Goal: Find specific page/section: Find specific page/section

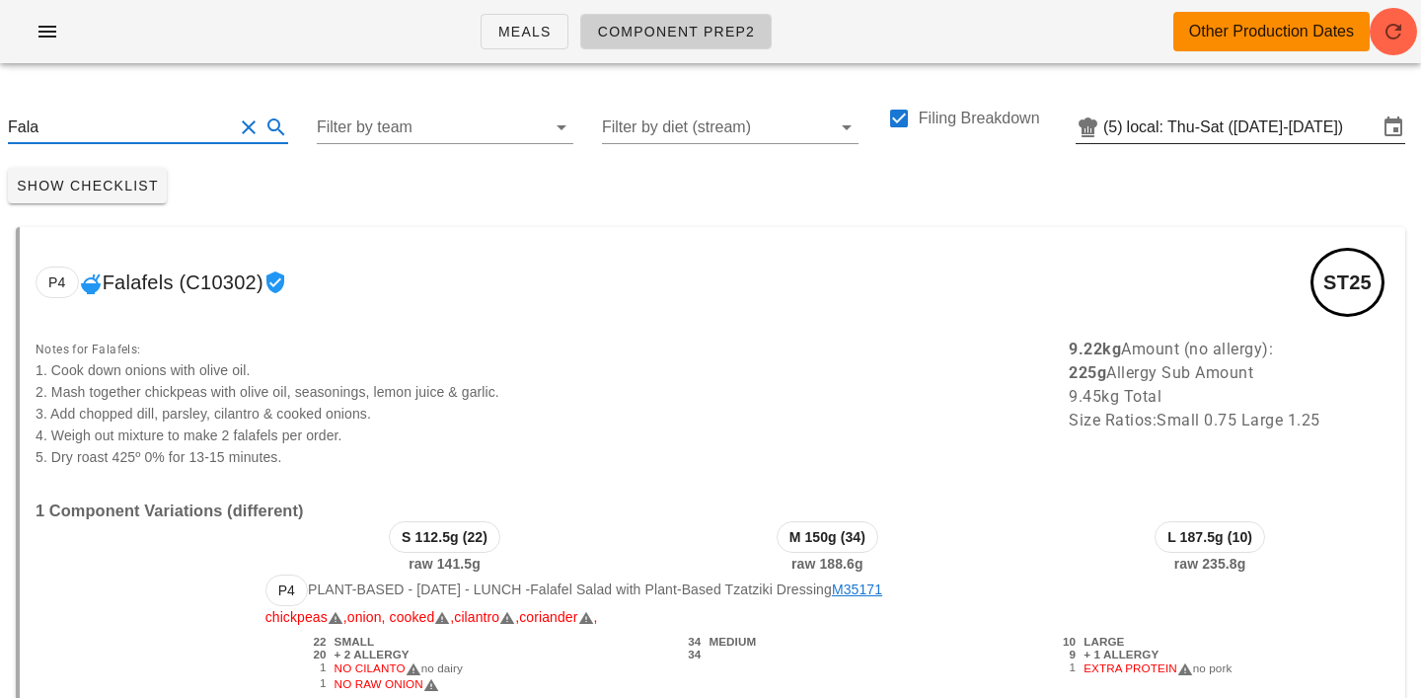
click at [1226, 126] on input "local: Thu-Sat ([DATE]-[DATE])" at bounding box center [1252, 128] width 251 height 32
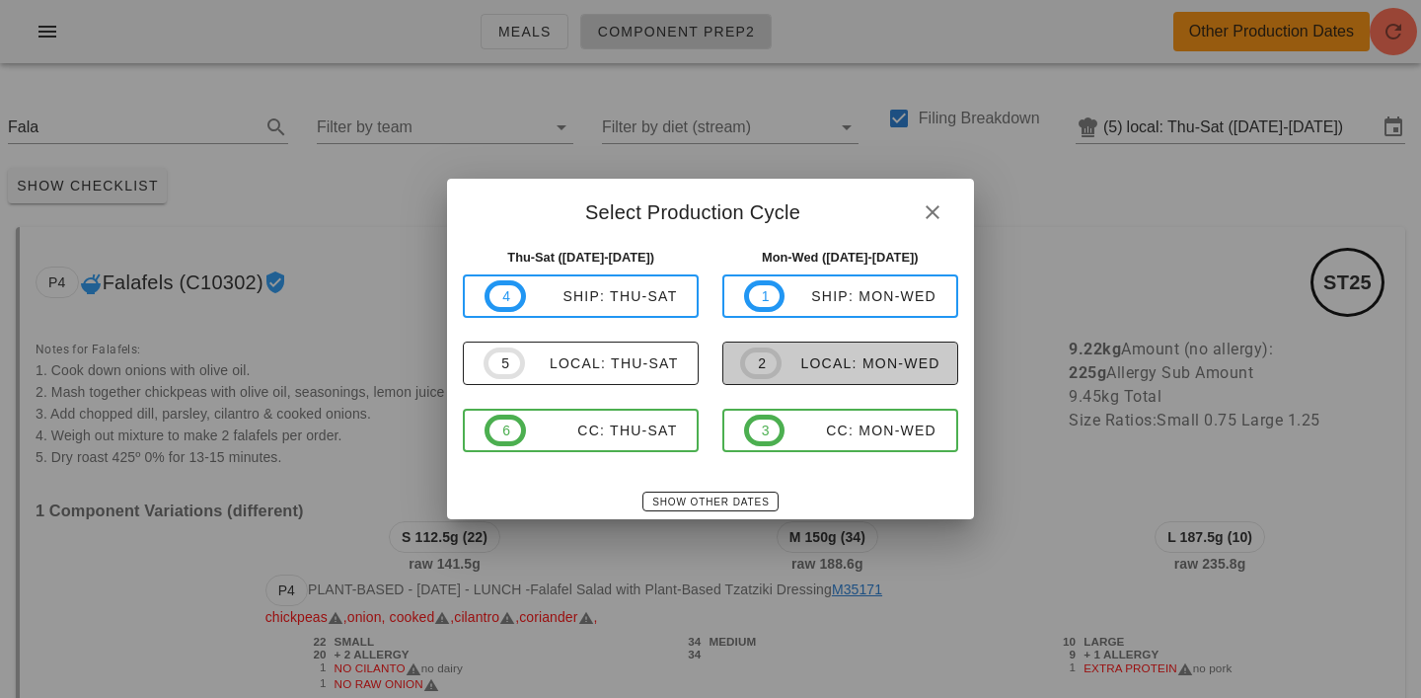
click at [816, 371] on div "local: Mon-Wed" at bounding box center [861, 363] width 159 height 16
type input "local: Mon-Wed ([DATE]-[DATE])"
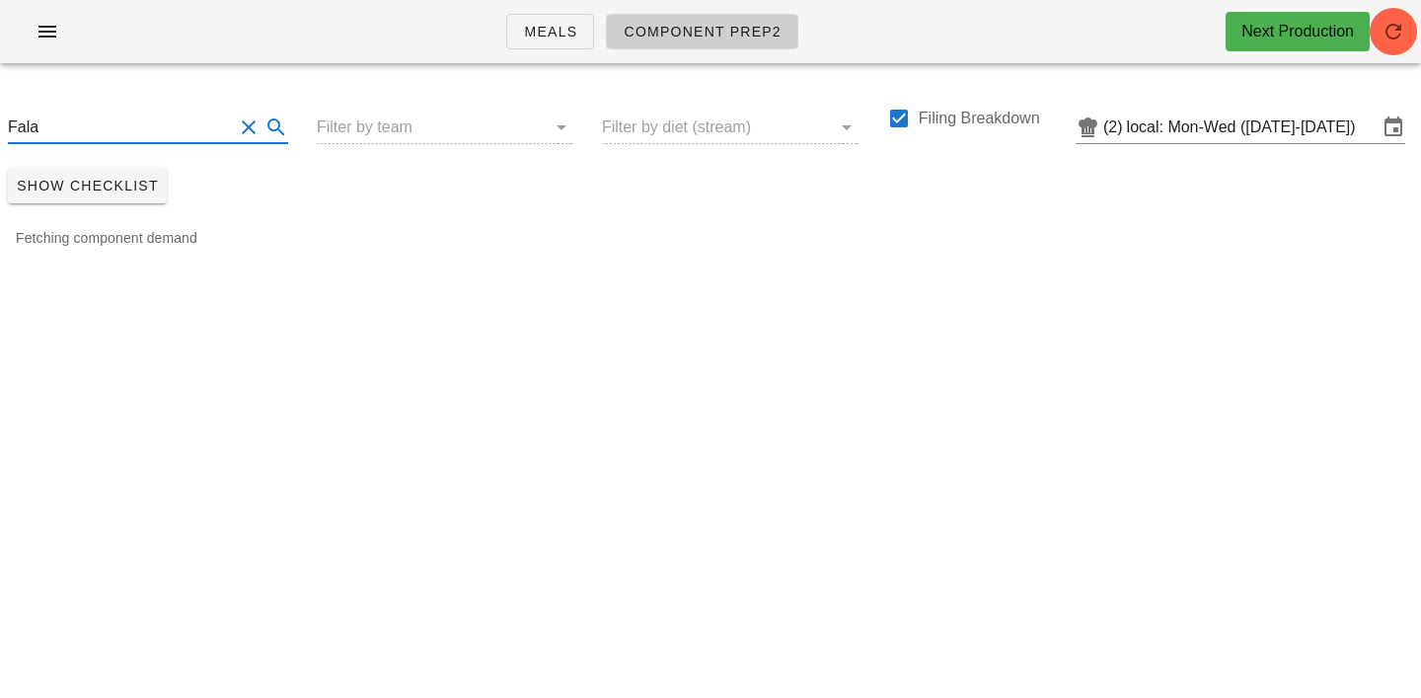
click at [64, 126] on input "Fala" at bounding box center [120, 128] width 225 height 32
type input "F"
click at [44, 32] on icon "button" at bounding box center [48, 32] width 24 height 24
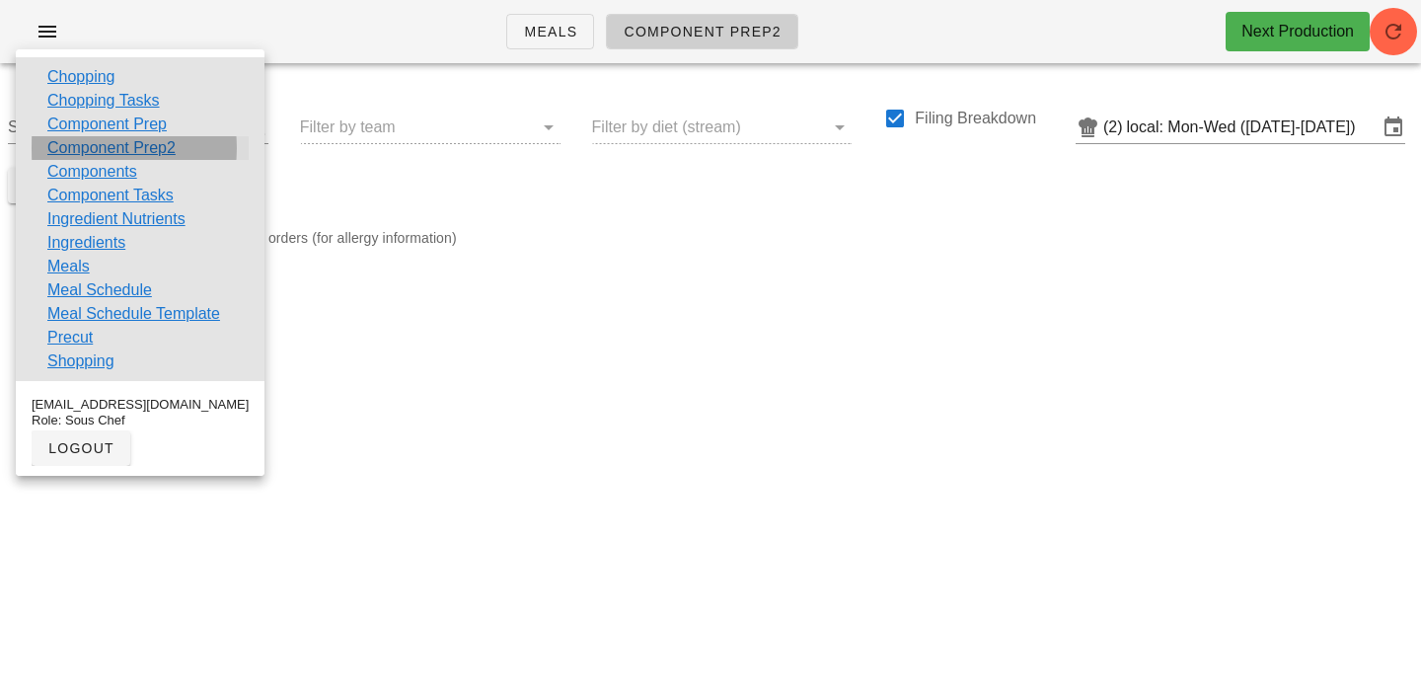
click at [82, 148] on link "Component Prep2" at bounding box center [111, 148] width 128 height 24
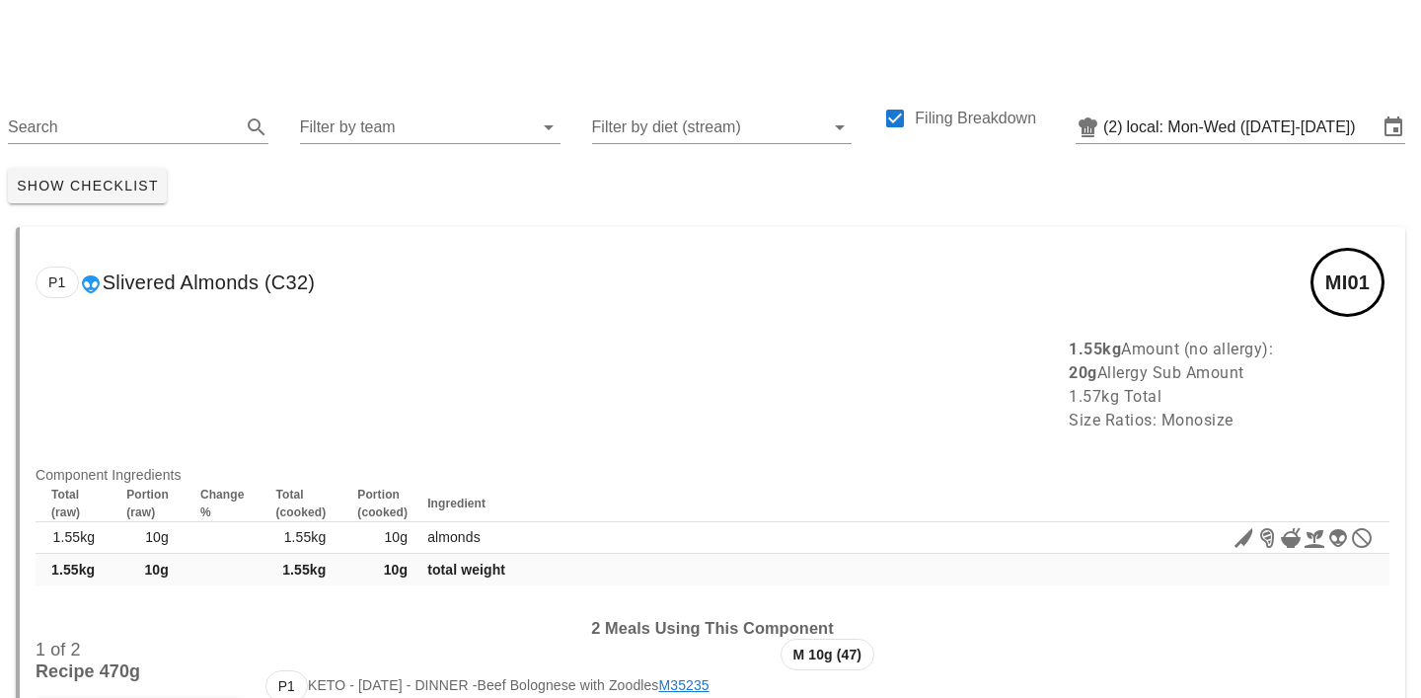
scroll to position [82, 0]
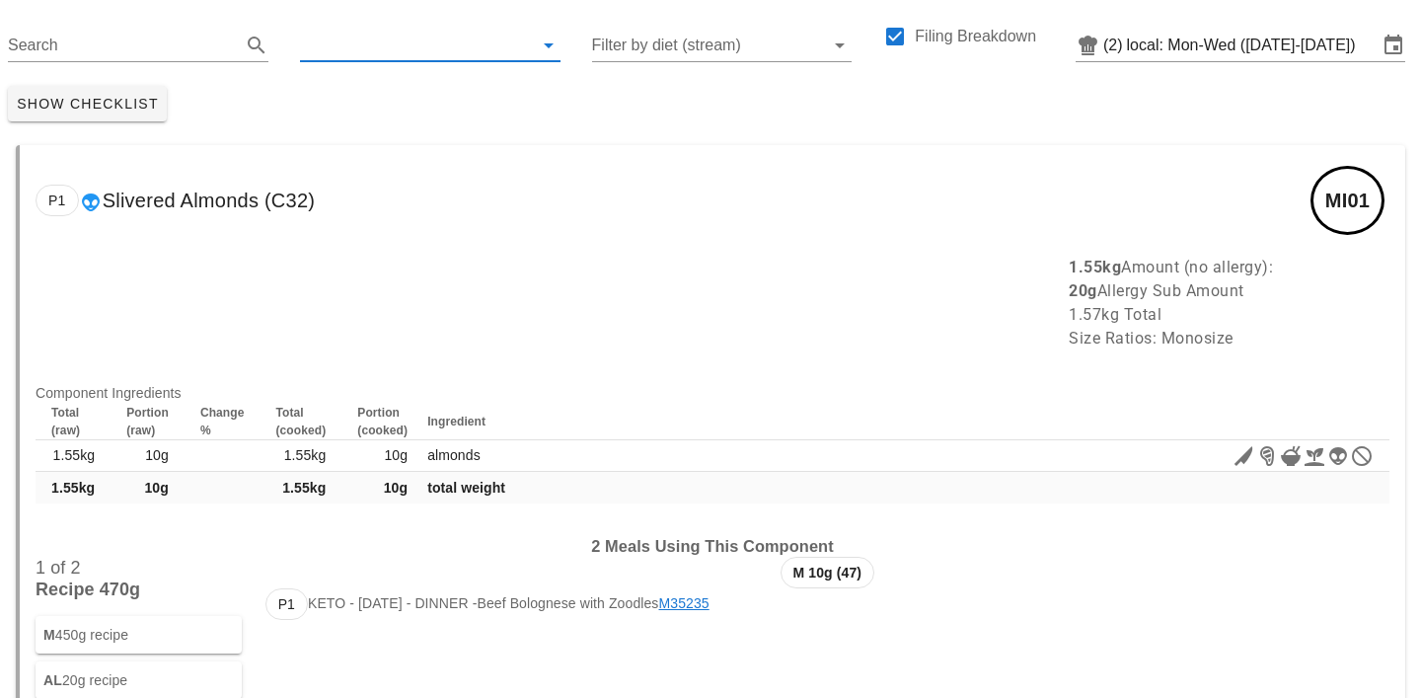
click at [366, 56] on input "text" at bounding box center [414, 46] width 229 height 32
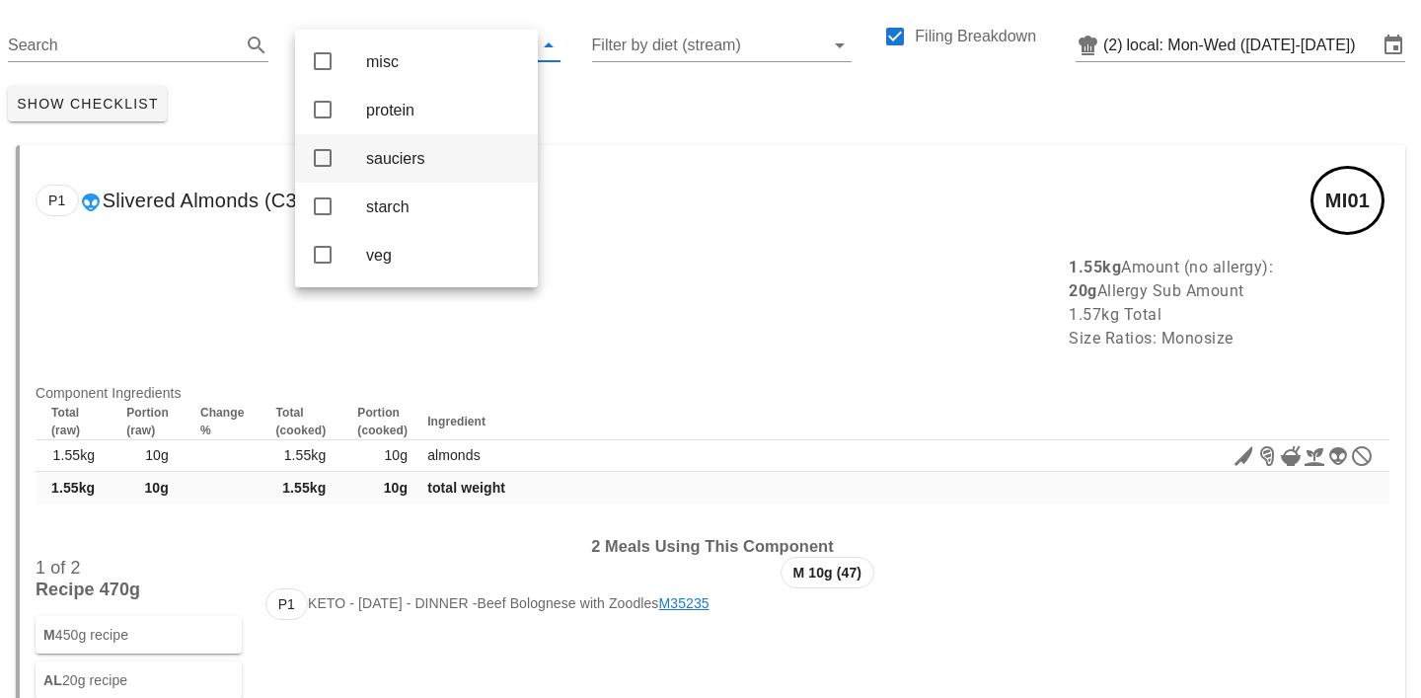
click at [386, 163] on div "sauciers" at bounding box center [444, 158] width 156 height 19
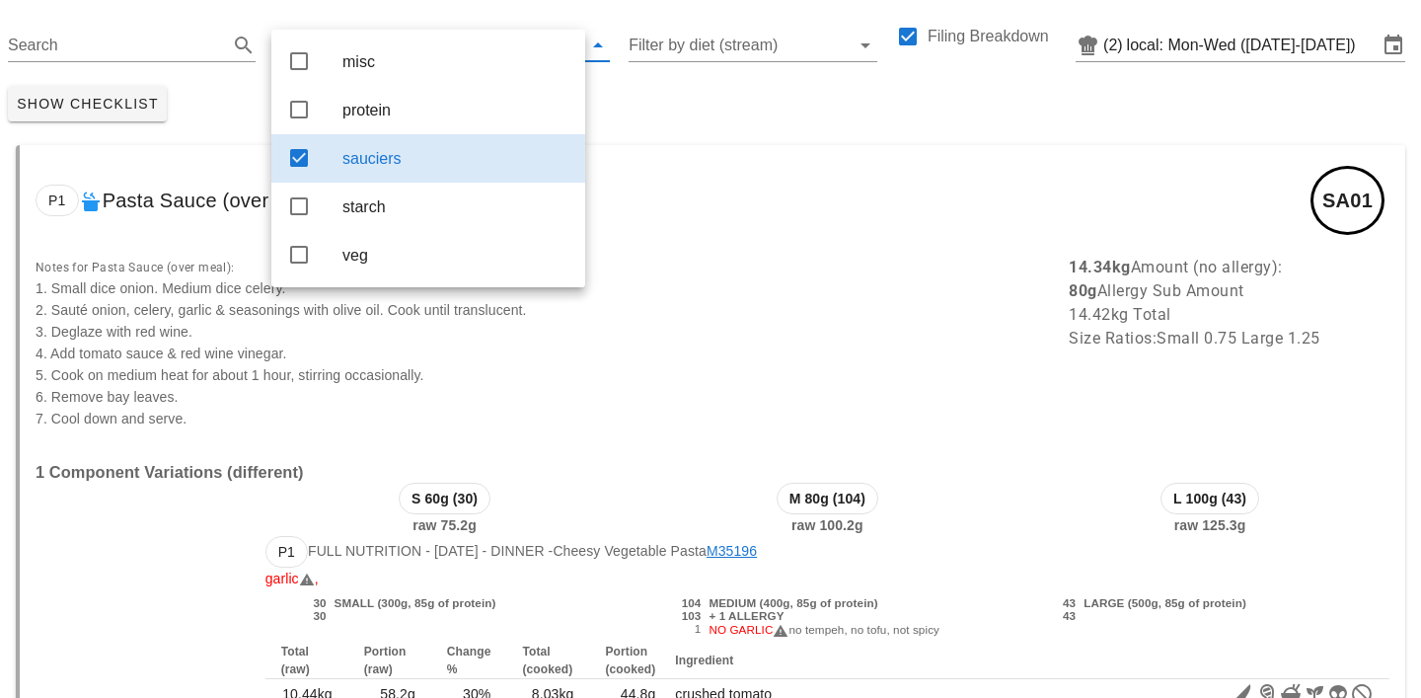
click at [722, 87] on div "Show Checklist" at bounding box center [710, 103] width 1421 height 51
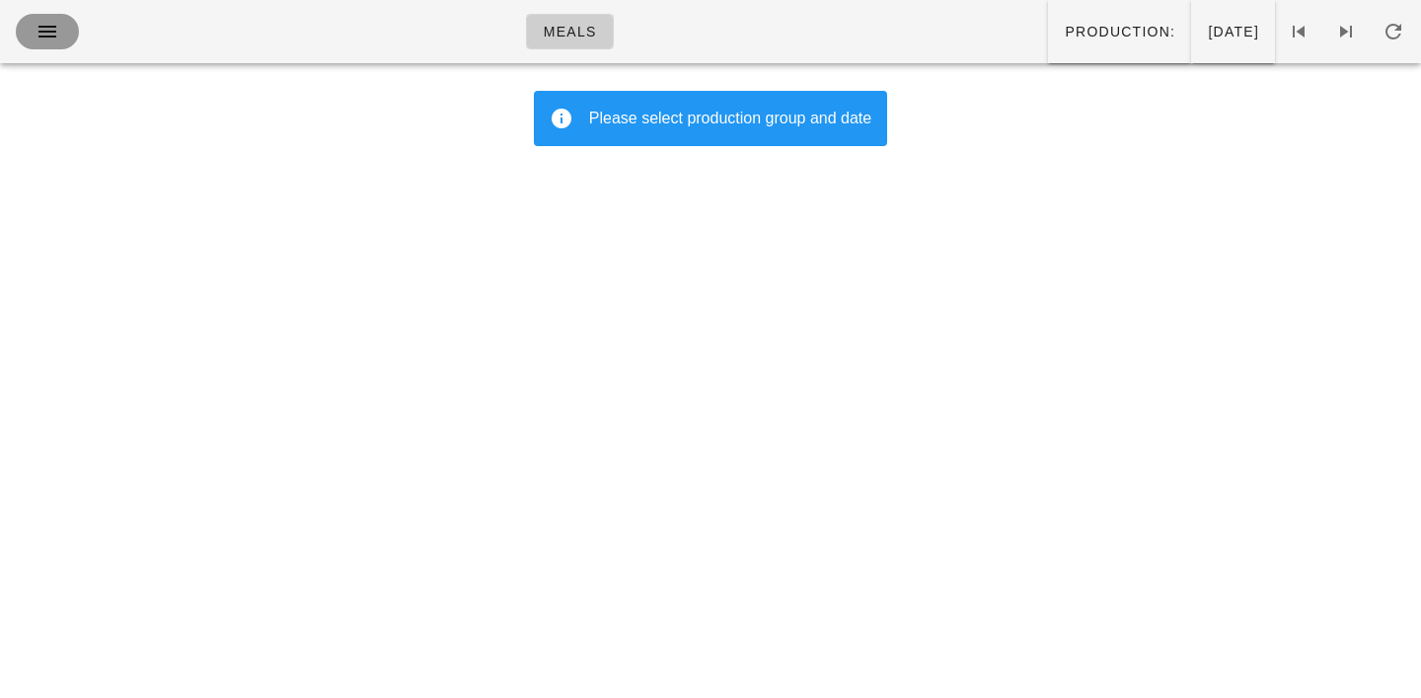
click at [54, 30] on icon "button" at bounding box center [48, 32] width 24 height 24
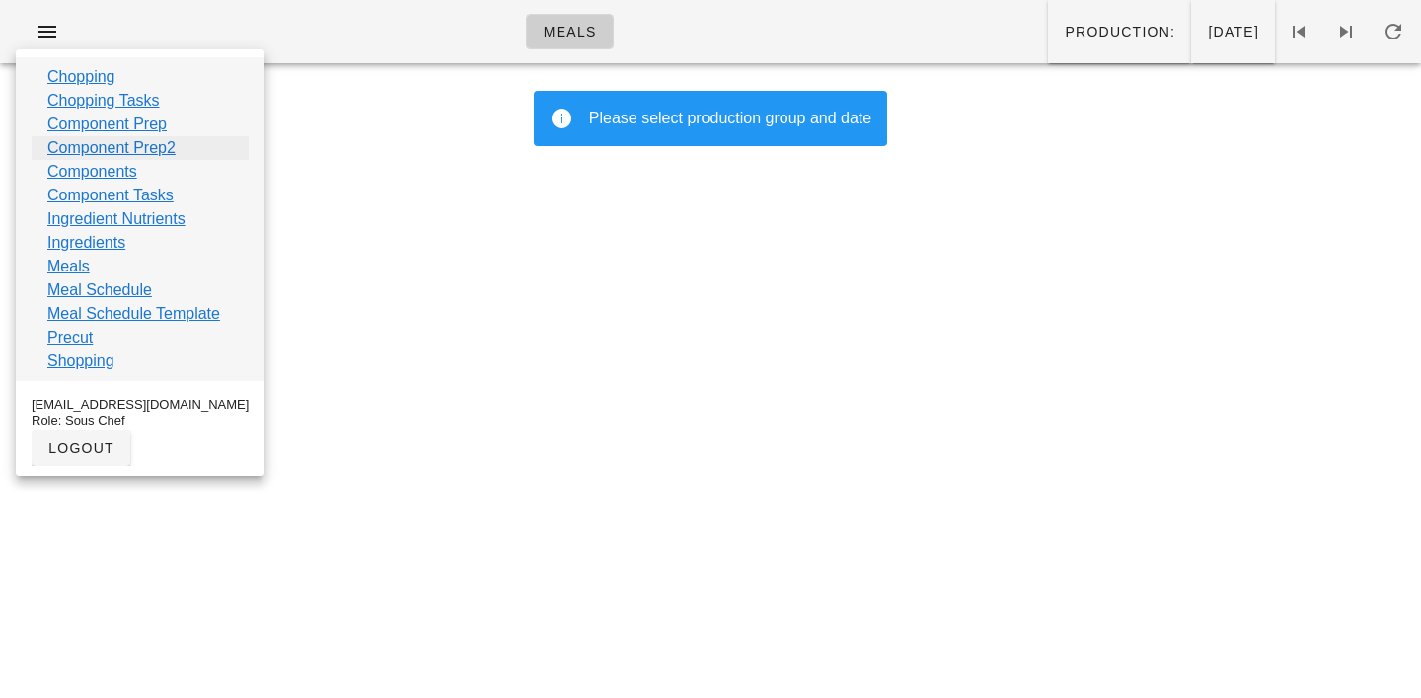
click at [76, 145] on link "Component Prep2" at bounding box center [111, 148] width 128 height 24
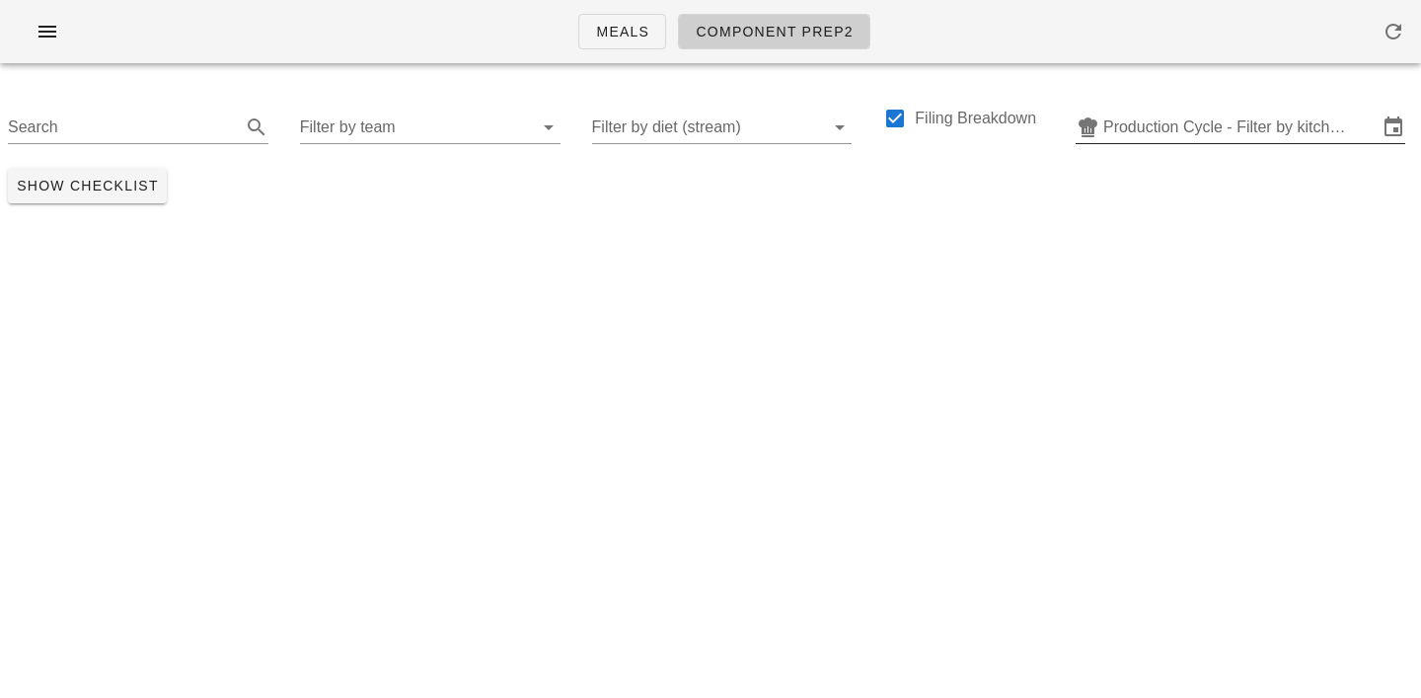
click at [1176, 119] on input "Production Cycle - Filter by kitchen production schedules" at bounding box center [1241, 128] width 274 height 32
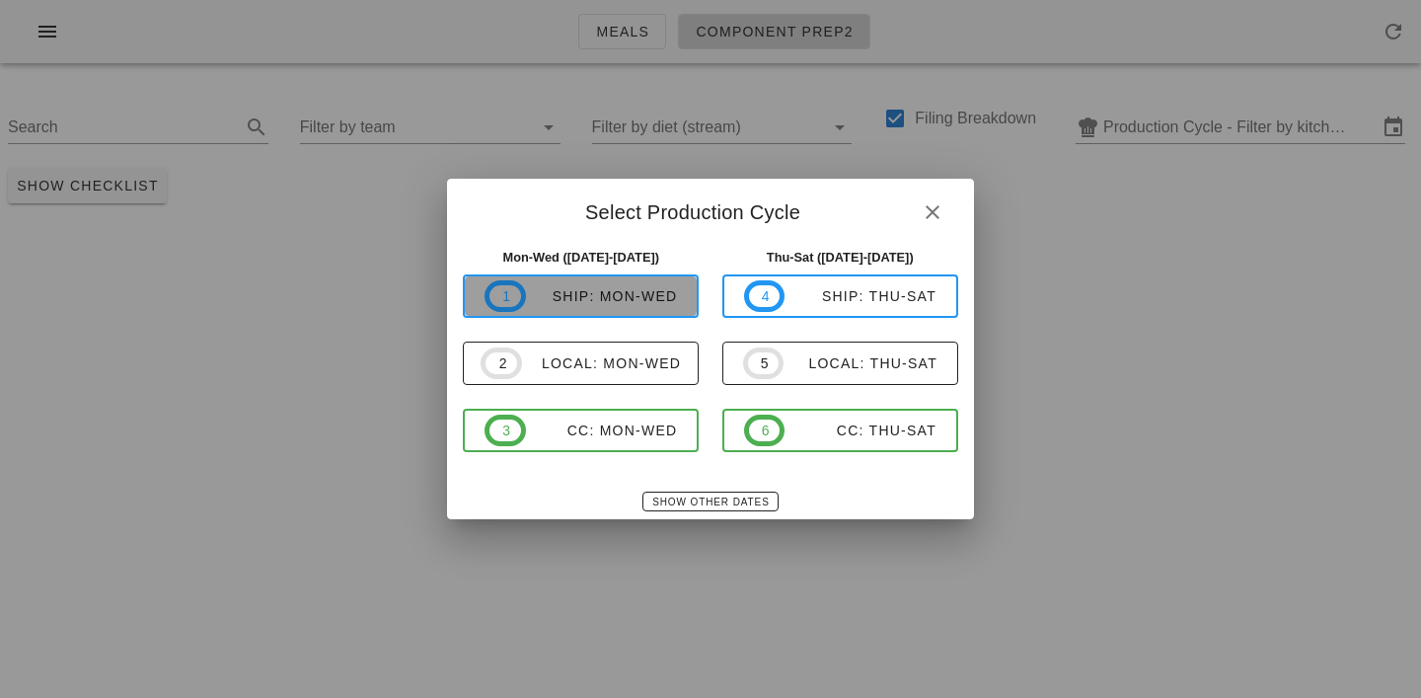
click at [607, 299] on div "ship: Mon-Wed" at bounding box center [602, 296] width 152 height 16
type input "ship: Mon-Wed (Aug 25-Aug 27)"
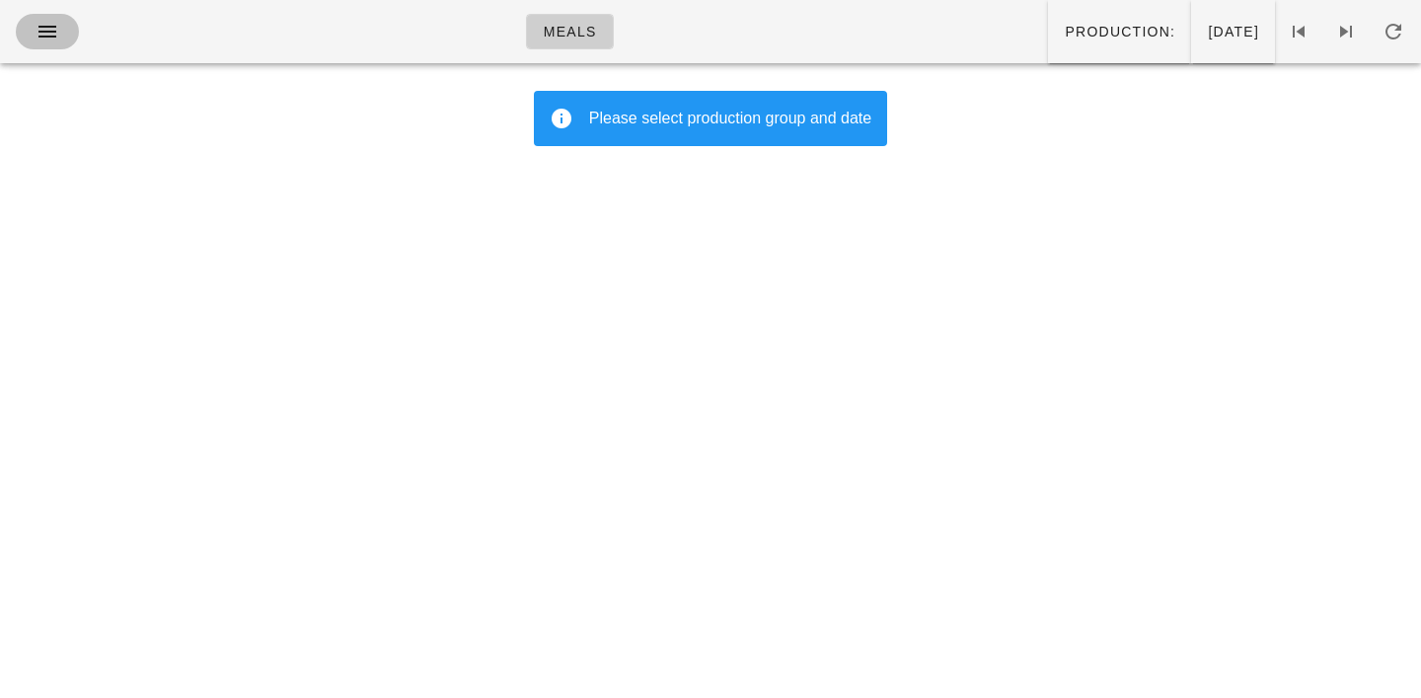
click at [50, 23] on icon "button" at bounding box center [48, 32] width 24 height 24
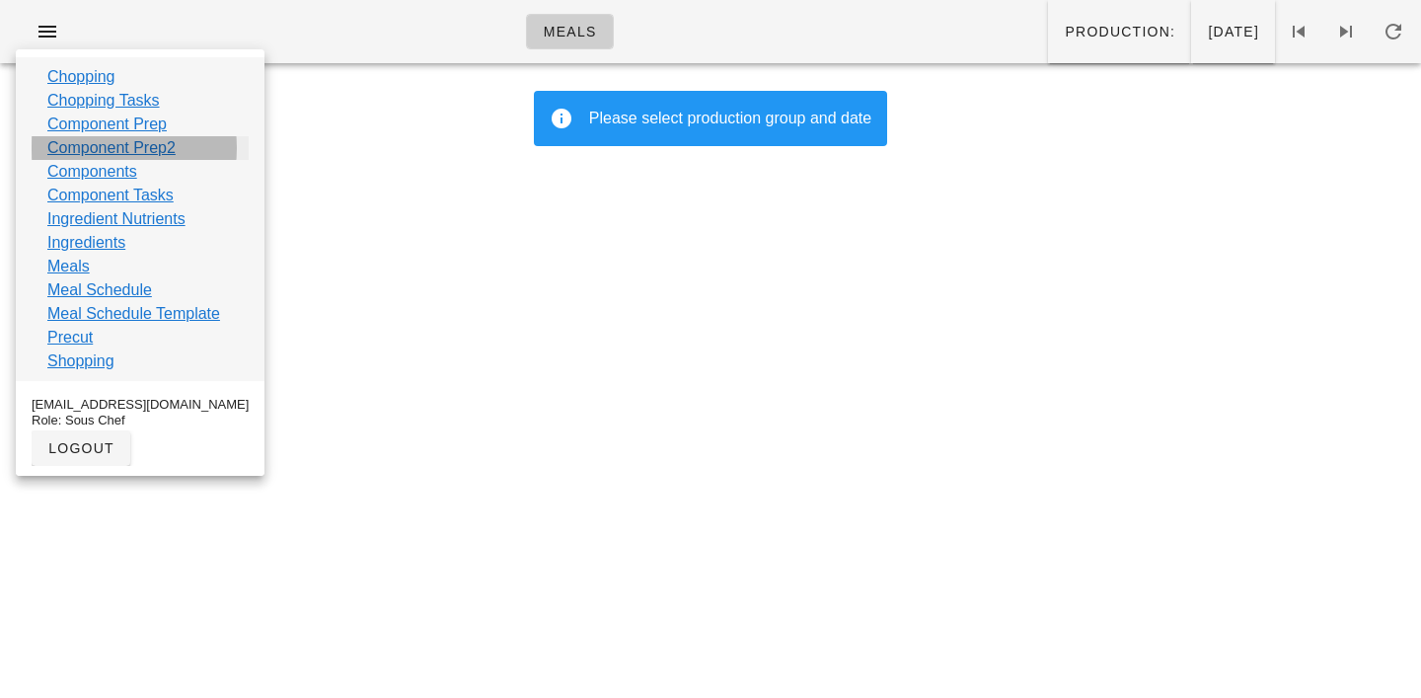
click at [85, 146] on link "Component Prep2" at bounding box center [111, 148] width 128 height 24
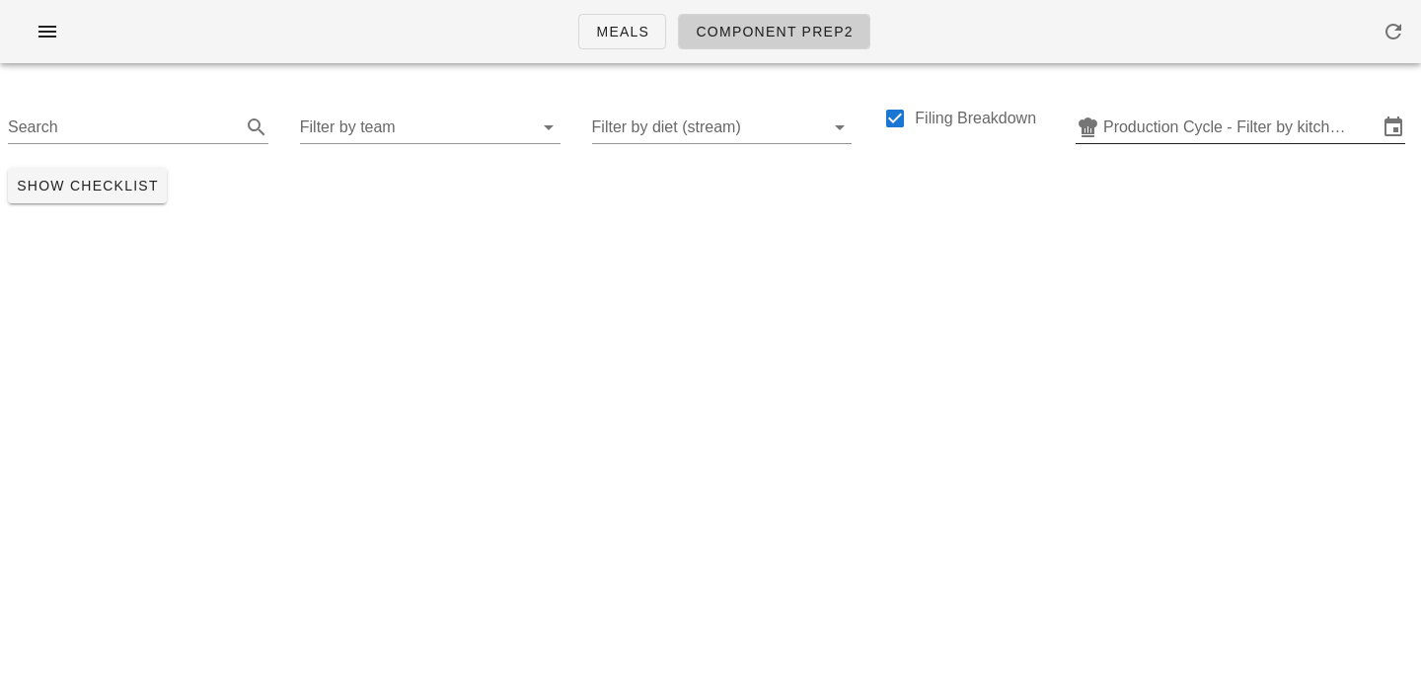
click at [1181, 129] on input "Production Cycle - Filter by kitchen production schedules" at bounding box center [1241, 128] width 274 height 32
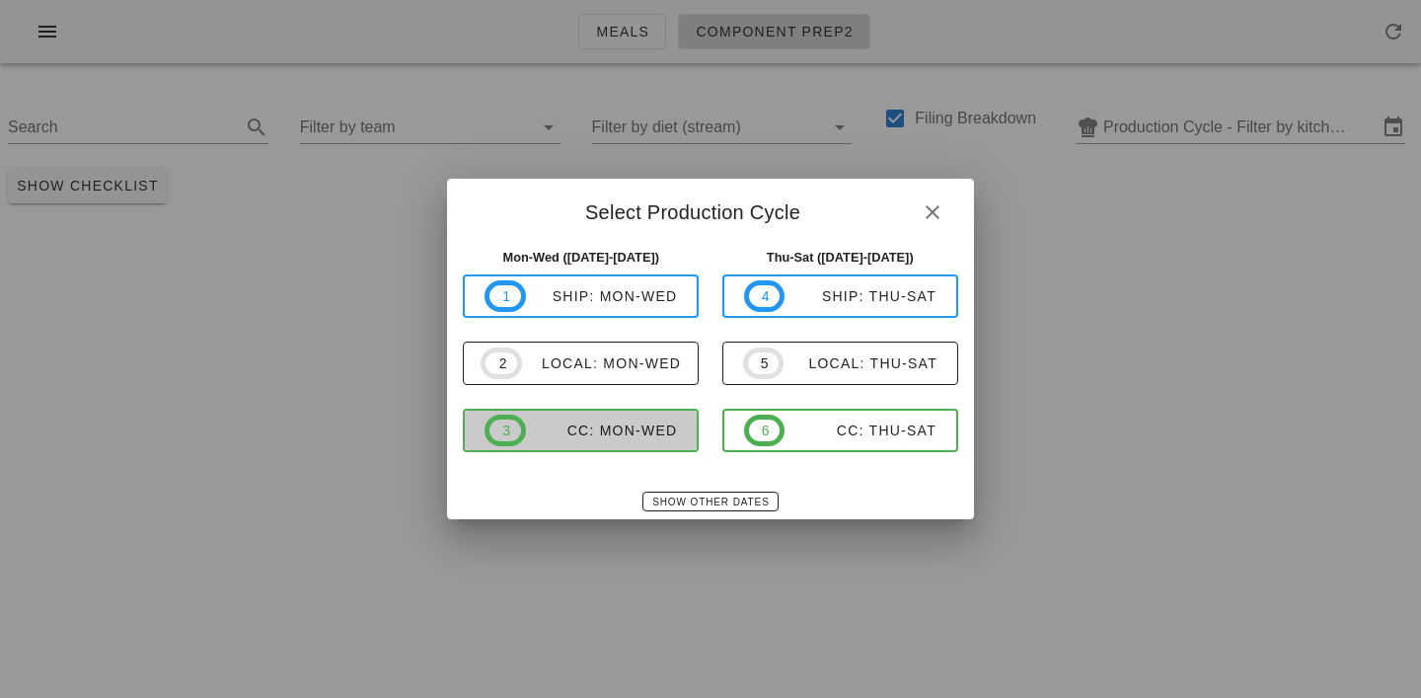
click at [578, 441] on span "3 CC: Mon-Wed" at bounding box center [581, 431] width 192 height 32
type input "CC: Mon-Wed ([DATE]-[DATE])"
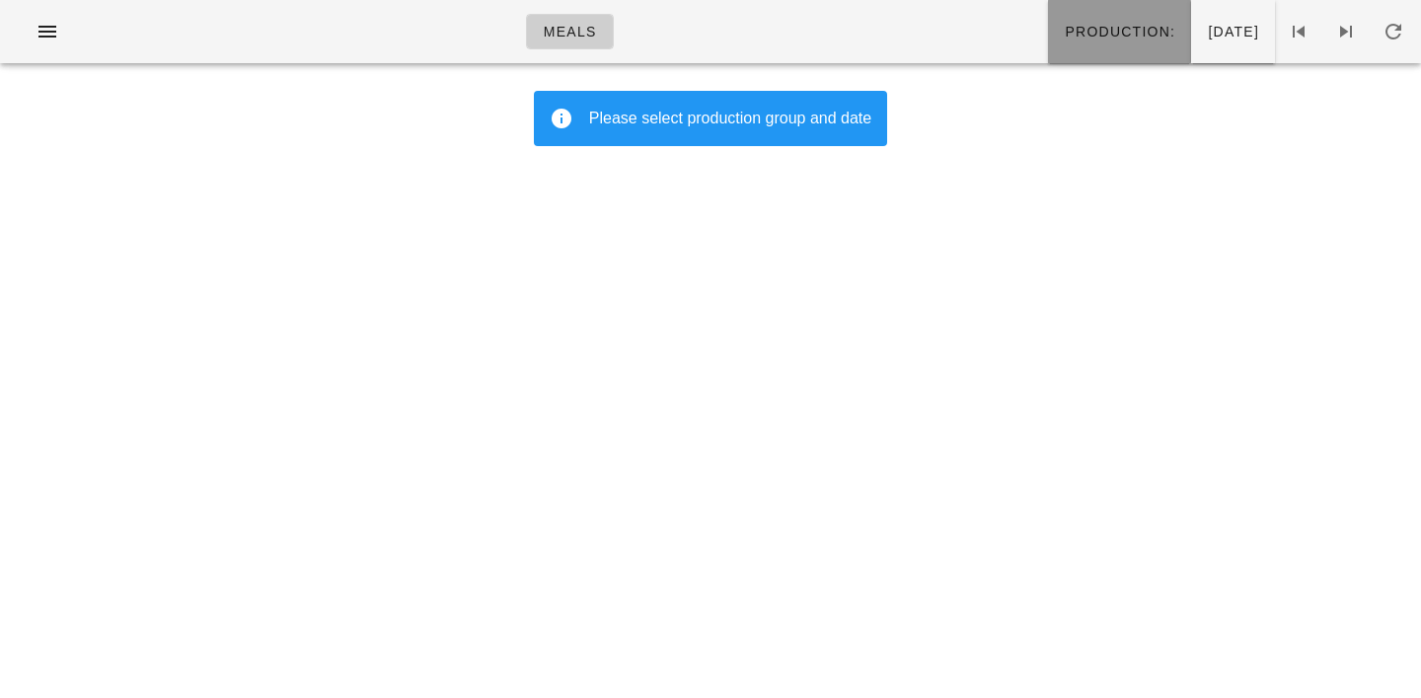
click at [1048, 41] on button "Production:" at bounding box center [1119, 31] width 143 height 63
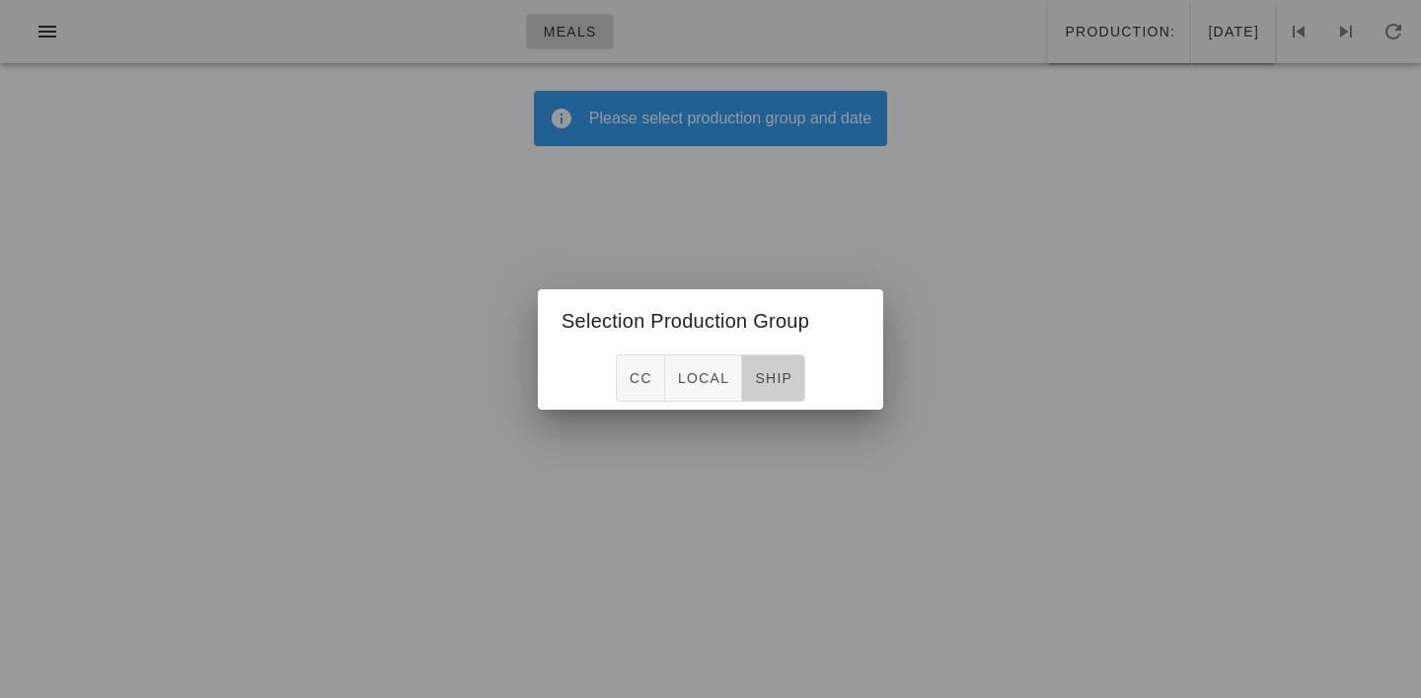
click at [771, 386] on span "ship" at bounding box center [773, 378] width 38 height 16
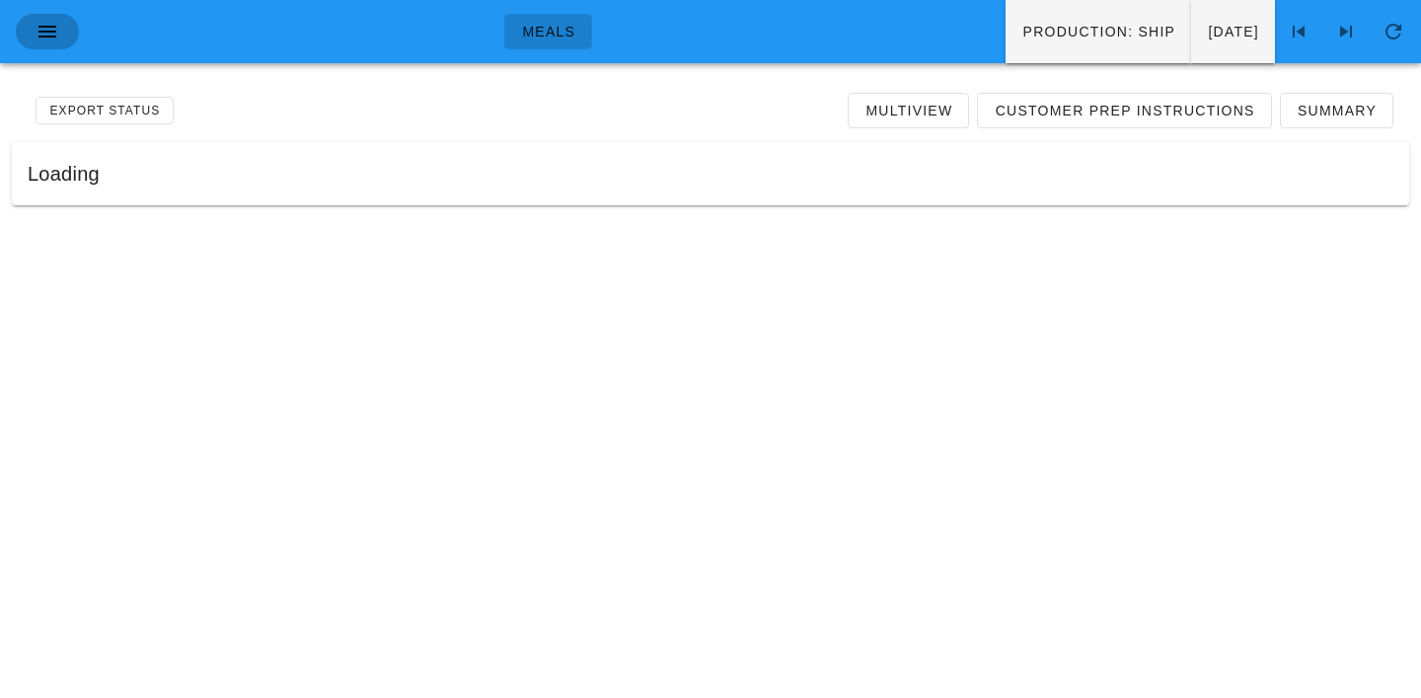
click at [51, 28] on icon "button" at bounding box center [48, 32] width 24 height 24
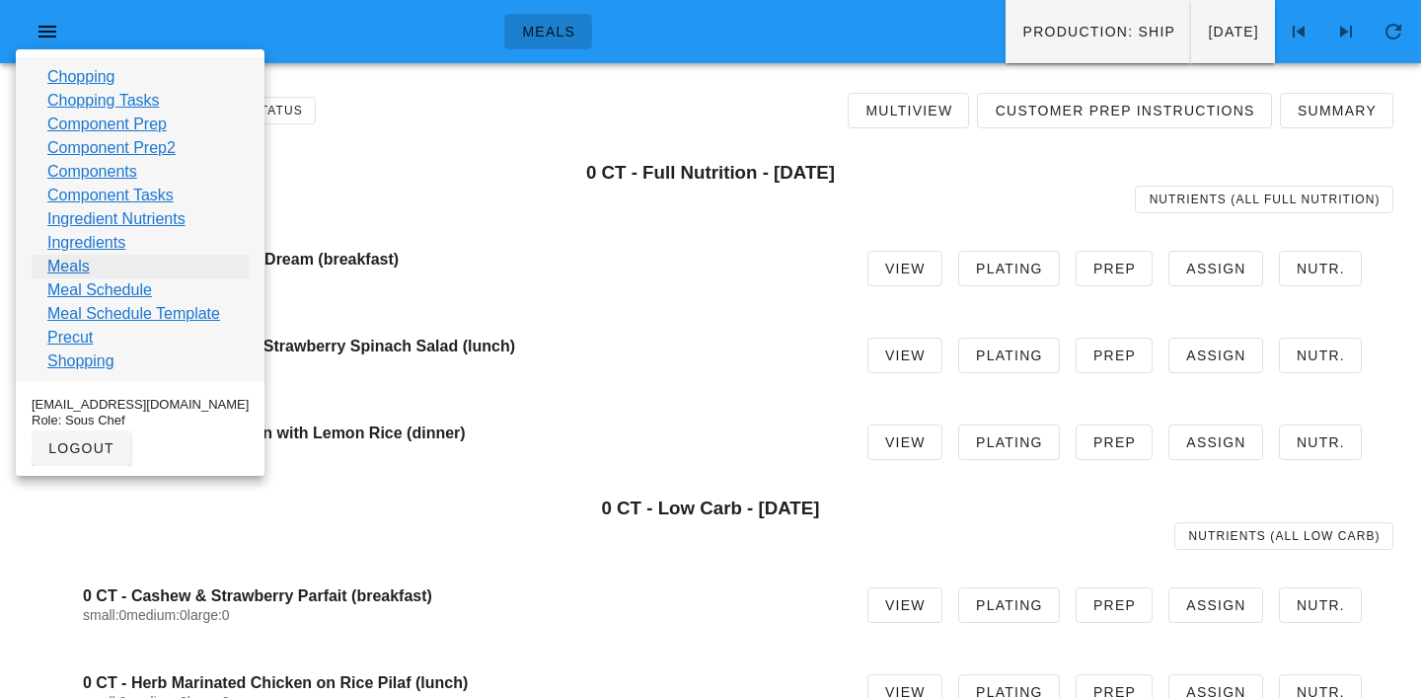
click at [68, 272] on link "Meals" at bounding box center [68, 267] width 42 height 24
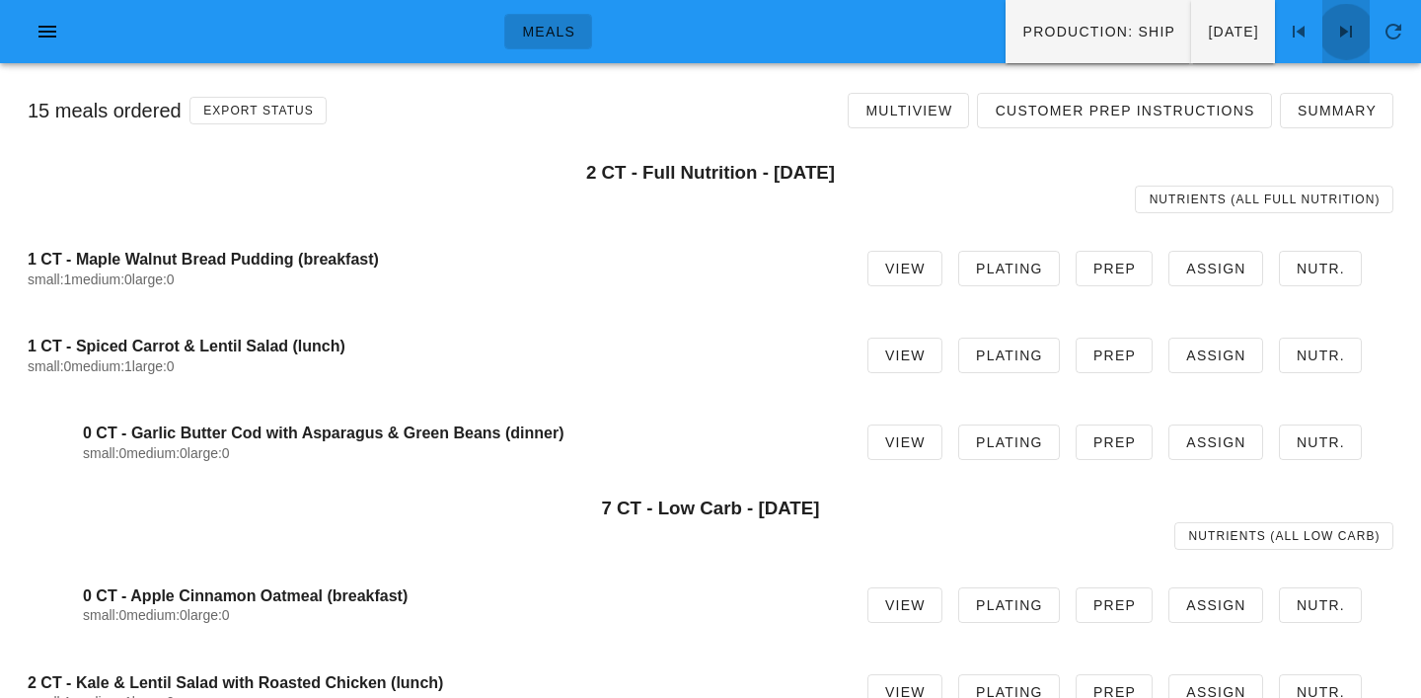
click at [1339, 38] on icon at bounding box center [1347, 32] width 24 height 24
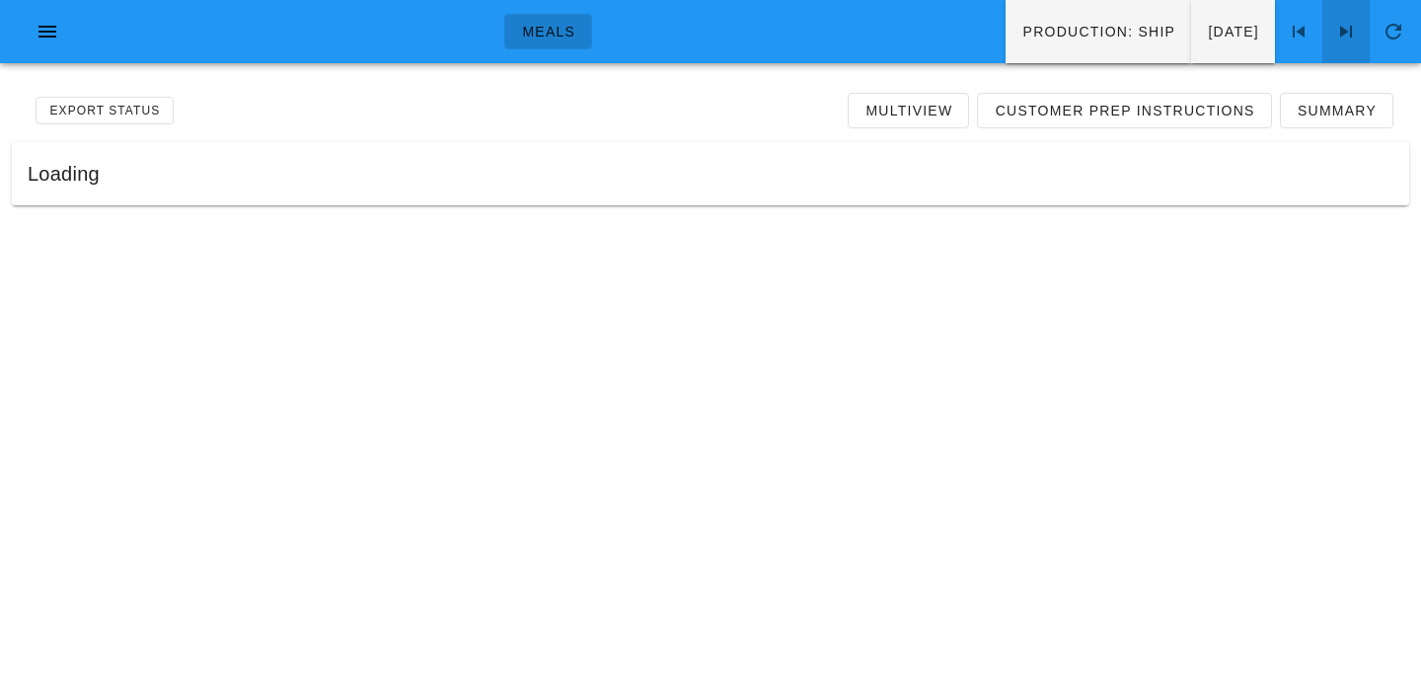
click at [1339, 38] on icon at bounding box center [1347, 32] width 24 height 24
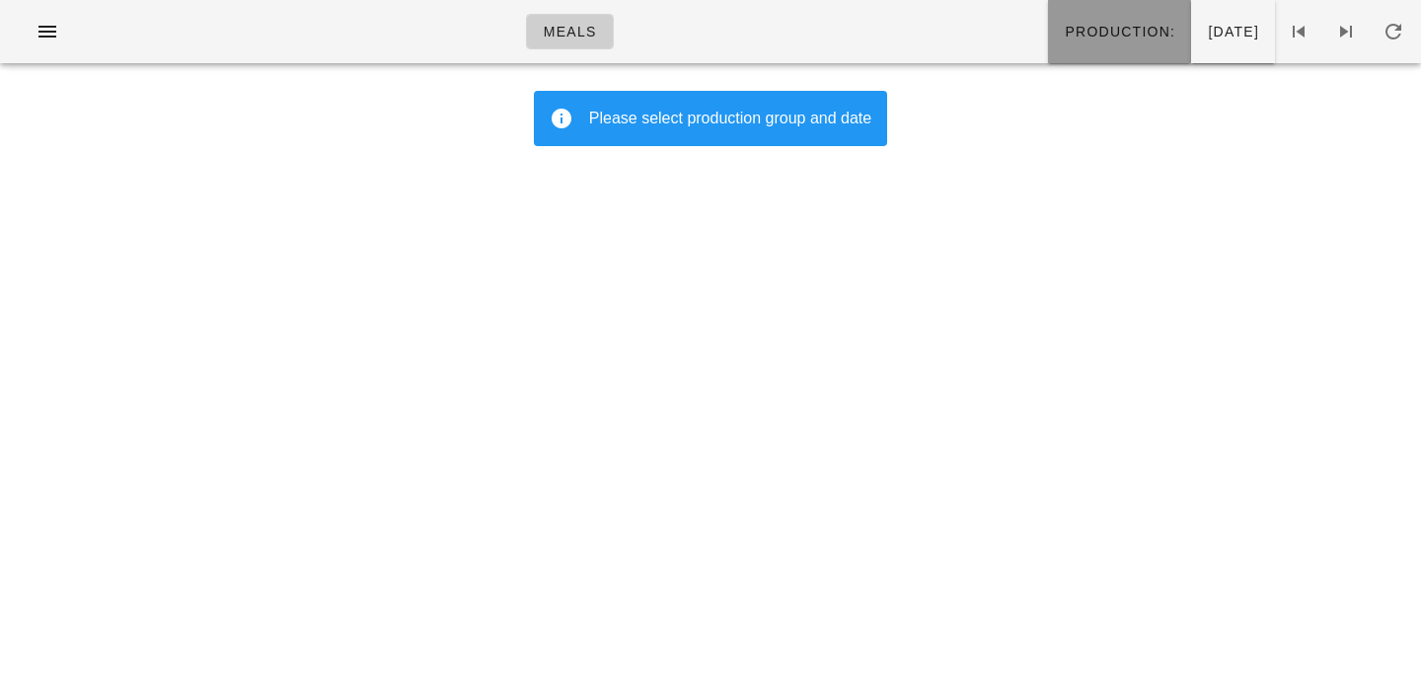
click at [1064, 32] on span "Production:" at bounding box center [1120, 32] width 112 height 16
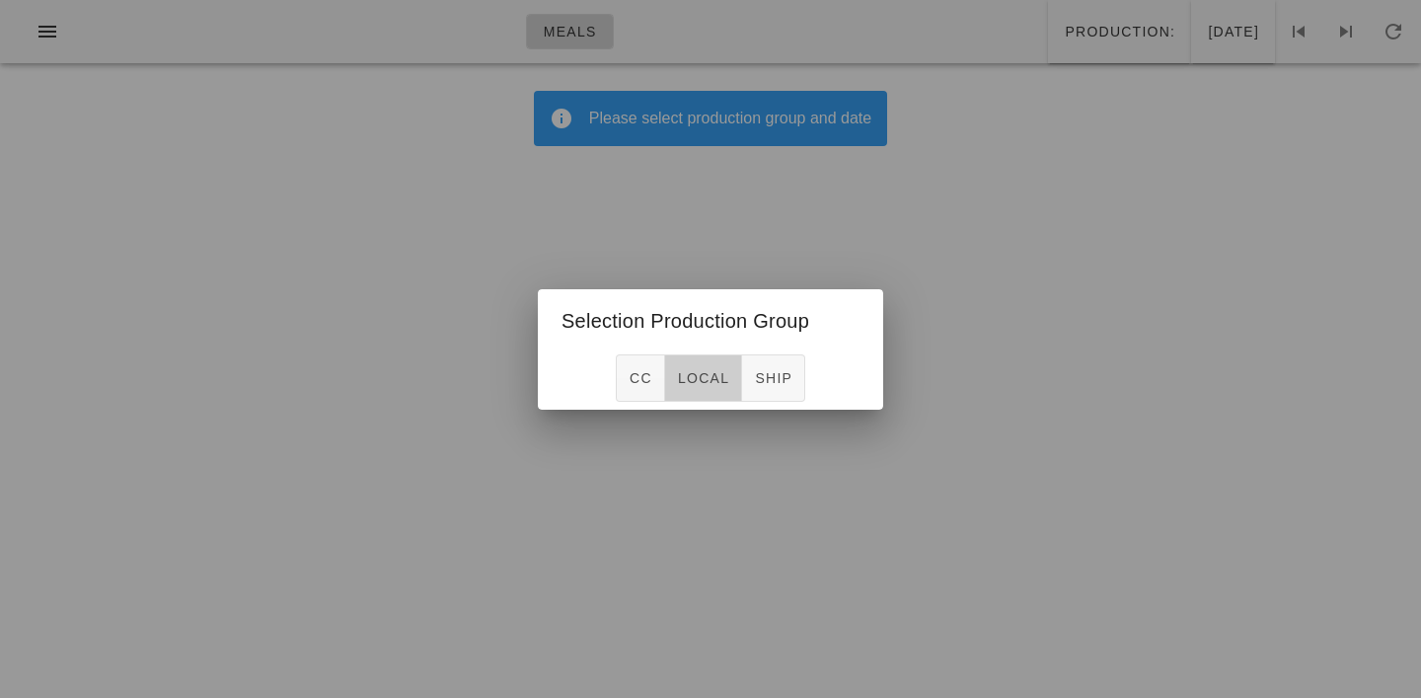
click at [704, 361] on button "local" at bounding box center [703, 377] width 77 height 47
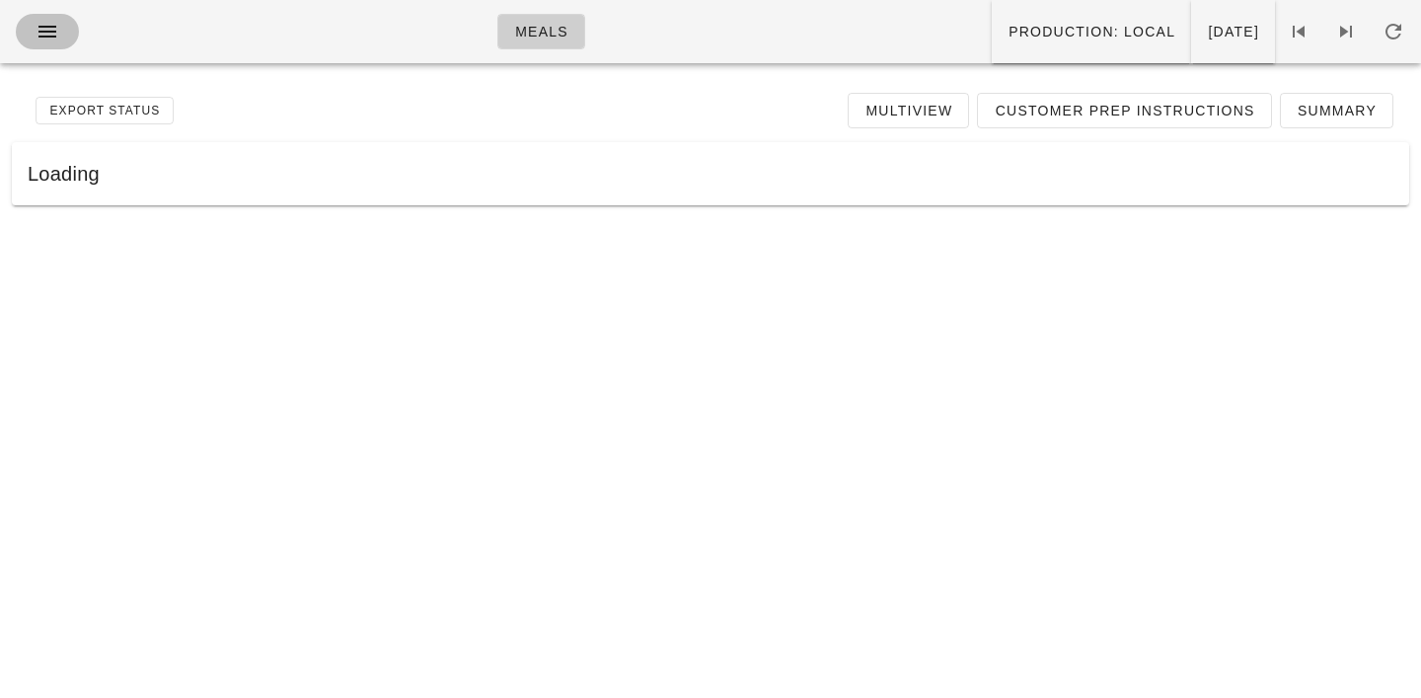
click at [52, 39] on icon "button" at bounding box center [48, 32] width 24 height 24
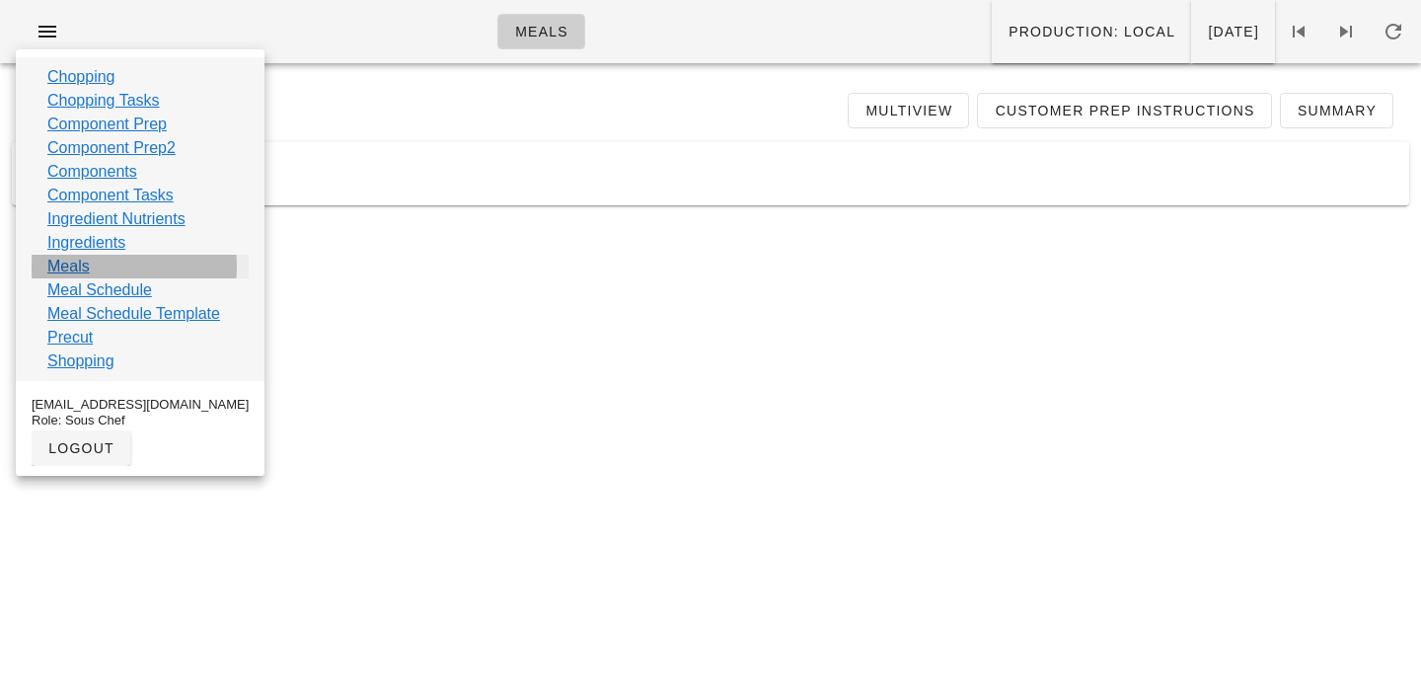
click at [67, 267] on link "Meals" at bounding box center [68, 267] width 42 height 24
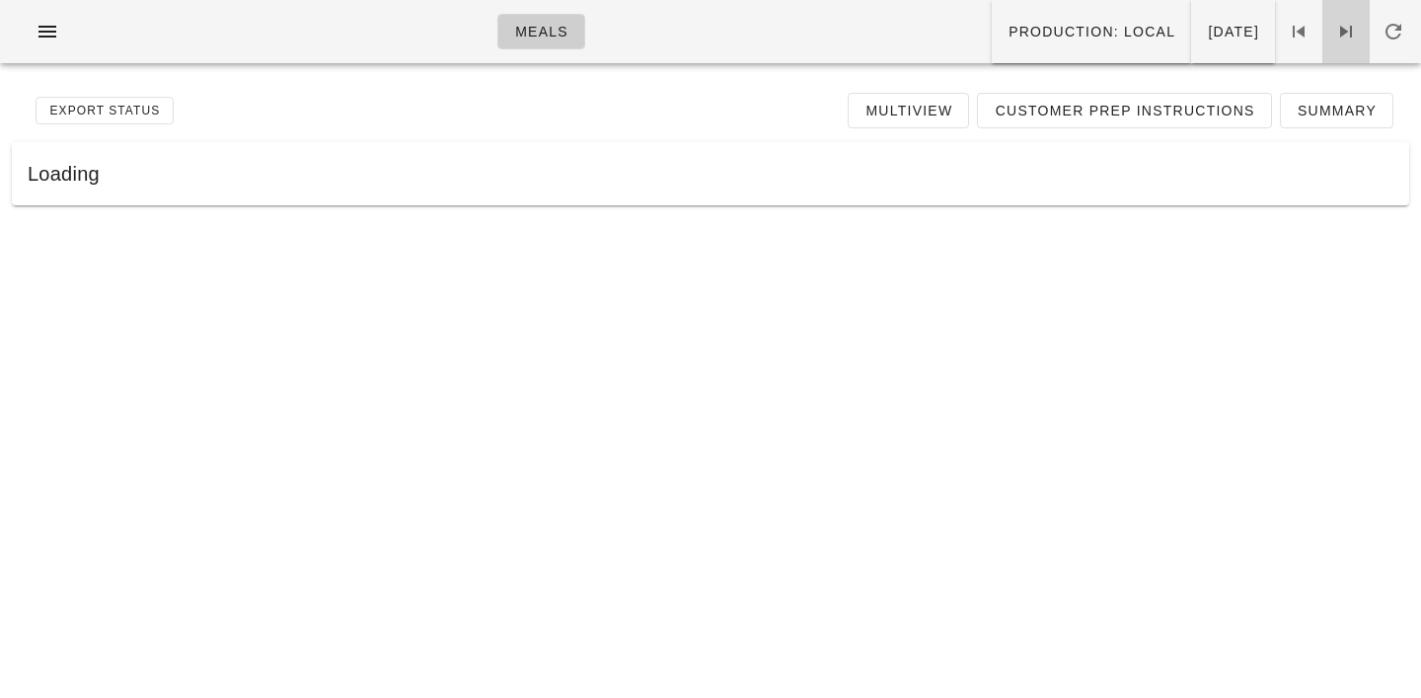
click at [1345, 32] on icon at bounding box center [1347, 32] width 24 height 24
